Goal: Find contact information: Find contact information

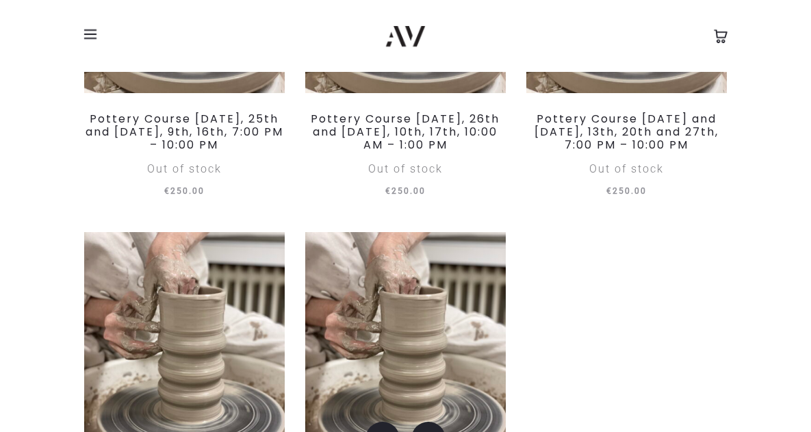
scroll to position [652, 0]
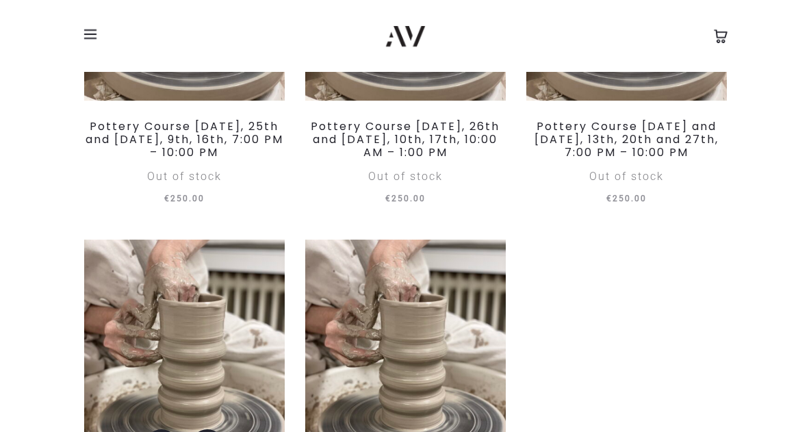
click at [186, 355] on img at bounding box center [184, 360] width 201 height 240
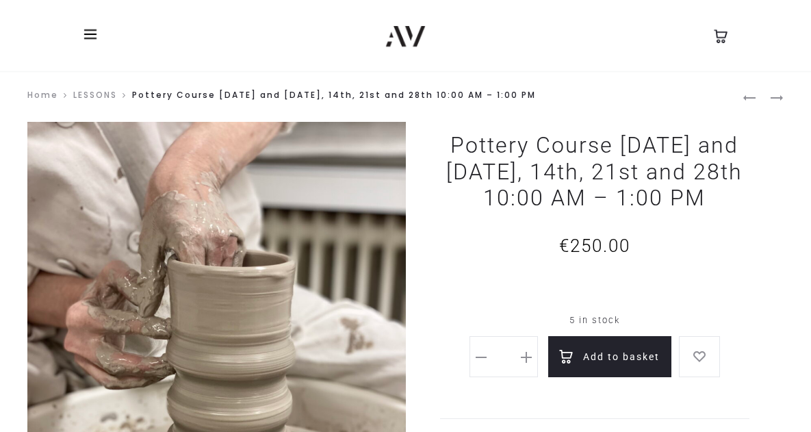
click at [81, 38] on div at bounding box center [178, 35] width 209 height 23
click at [92, 36] on span at bounding box center [94, 34] width 21 height 21
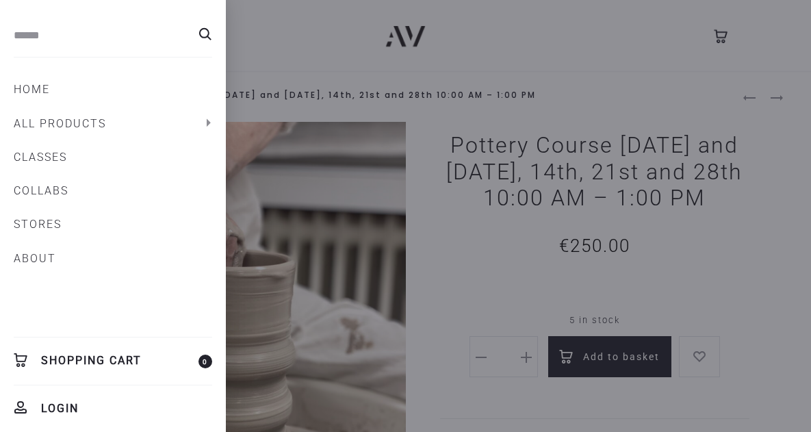
click at [53, 261] on link "ABOUT" at bounding box center [113, 258] width 198 height 23
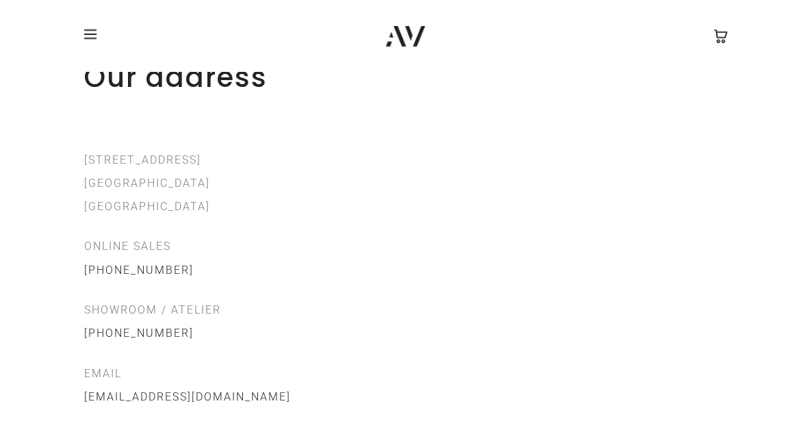
scroll to position [1460, 0]
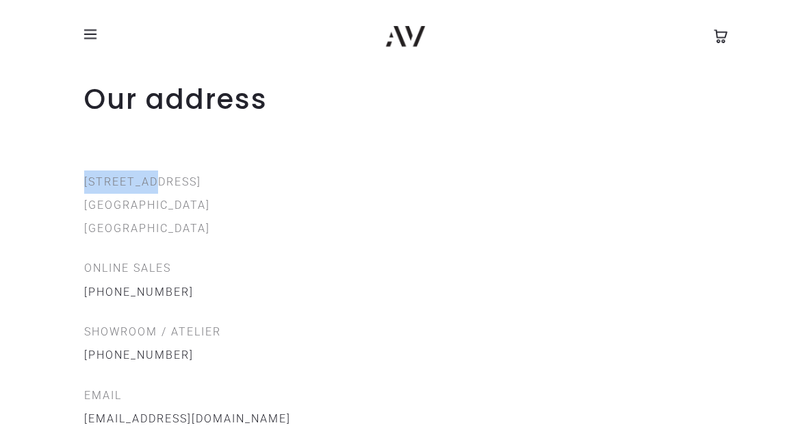
drag, startPoint x: 162, startPoint y: 177, endPoint x: 56, endPoint y: 177, distance: 106.1
copy p "[STREET_ADDRESS]"
click at [251, 271] on p "ONLINE SALES [PHONE_NUMBER]" at bounding box center [405, 280] width 643 height 47
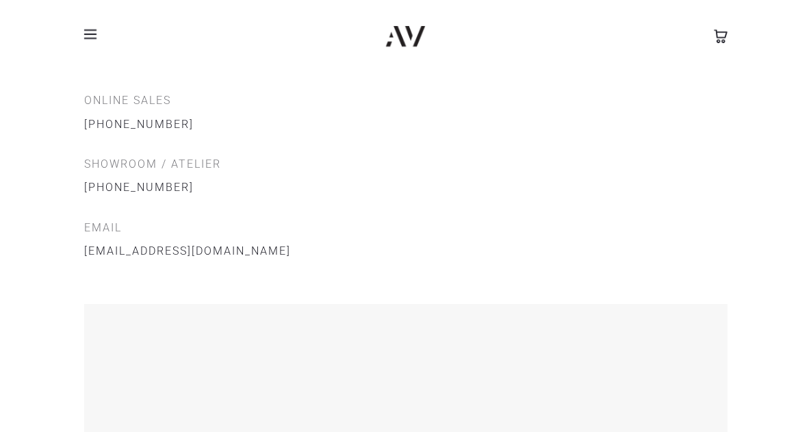
scroll to position [1628, 0]
